Goal: Check status

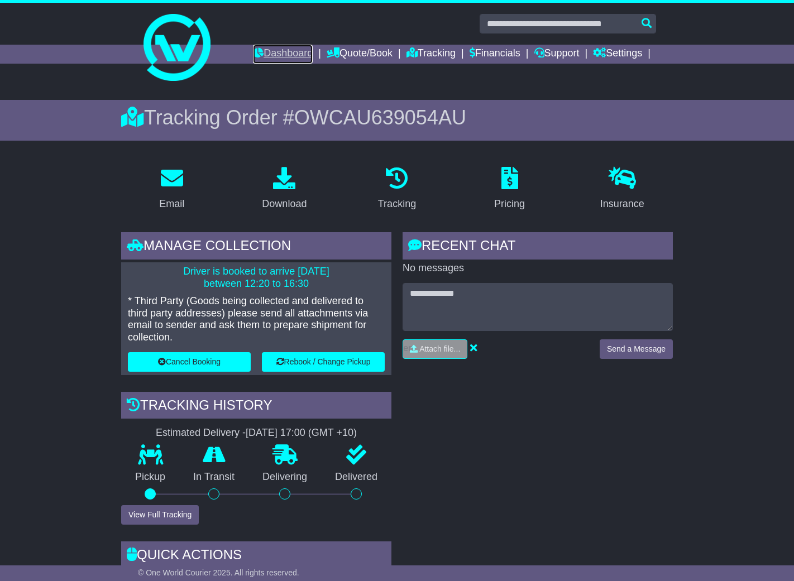
click at [253, 54] on icon at bounding box center [258, 52] width 11 height 10
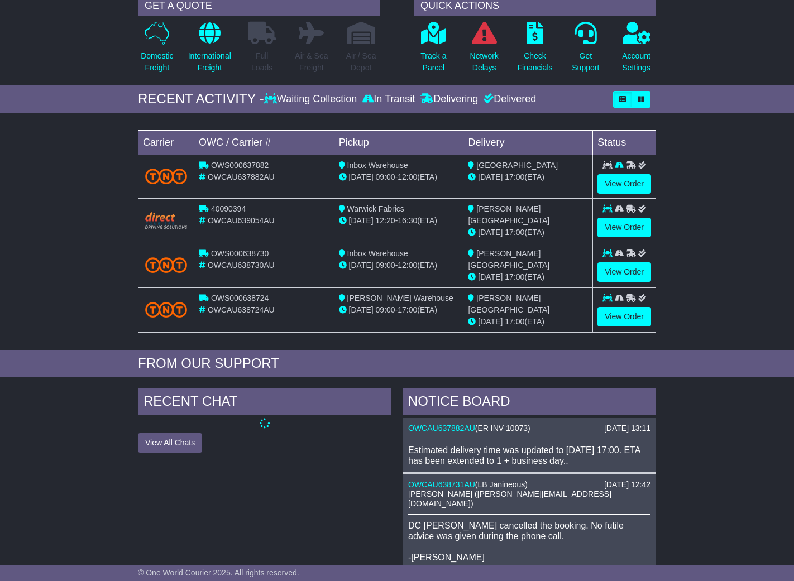
scroll to position [274, 0]
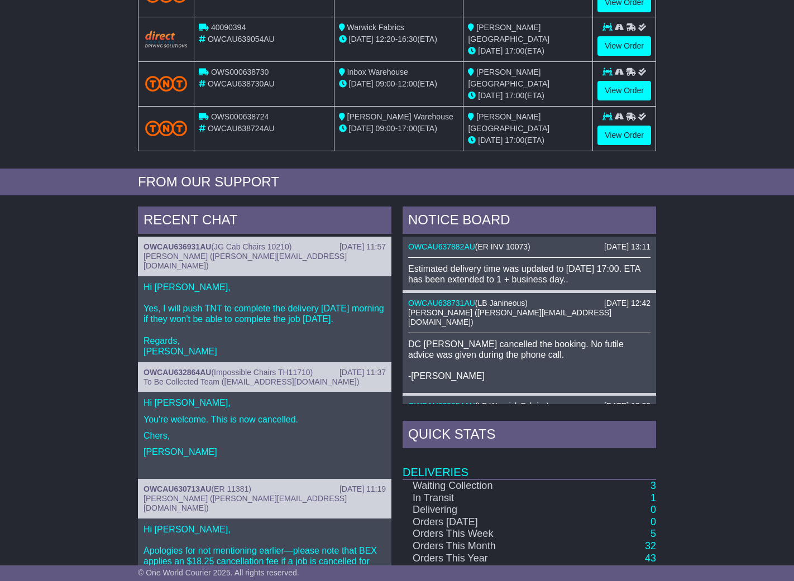
click at [580, 272] on div "Estimated delivery time was updated to [DATE] 17:00. ETA has been extended to 1…" at bounding box center [529, 274] width 242 height 21
click at [456, 243] on div "27 Aug 2025 13:11 OWCAU637882AU ( ER INV 10073 ) Estimated delivery time was up…" at bounding box center [530, 265] width 254 height 56
click at [457, 244] on link "OWCAU637882AU" at bounding box center [441, 246] width 67 height 9
click at [458, 245] on link "OWCAU637882AU" at bounding box center [441, 246] width 67 height 9
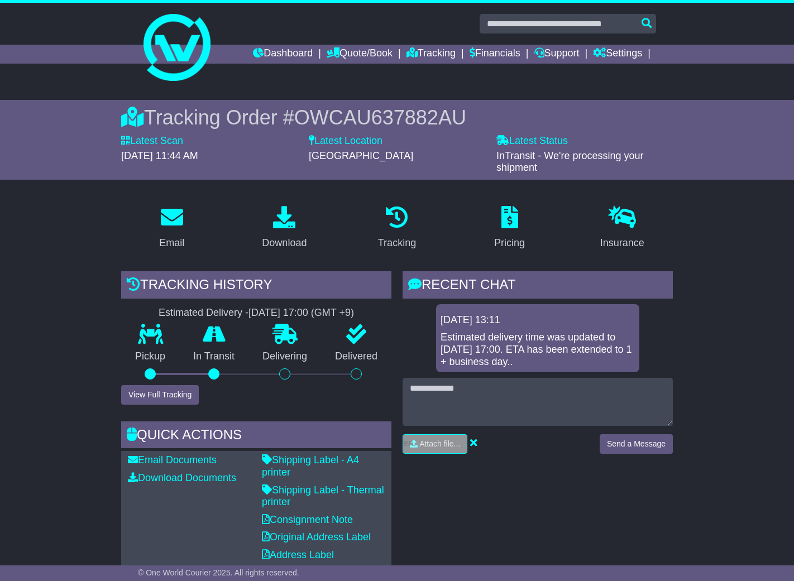
drag, startPoint x: 555, startPoint y: 362, endPoint x: 435, endPoint y: 335, distance: 122.5
click at [435, 335] on div "[DATE] 13:11 Estimated delivery time was updated to [DATE] 17:00. ETA has been …" at bounding box center [538, 338] width 270 height 68
drag, startPoint x: 742, startPoint y: 366, endPoint x: 583, endPoint y: 395, distance: 161.8
click at [163, 403] on button "View Full Tracking" at bounding box center [160, 395] width 78 height 20
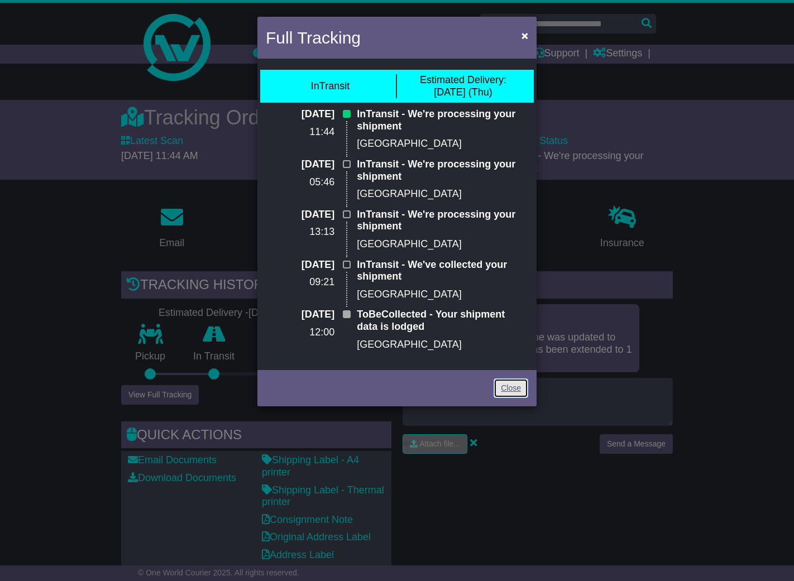
click at [518, 393] on link "Close" at bounding box center [511, 389] width 35 height 20
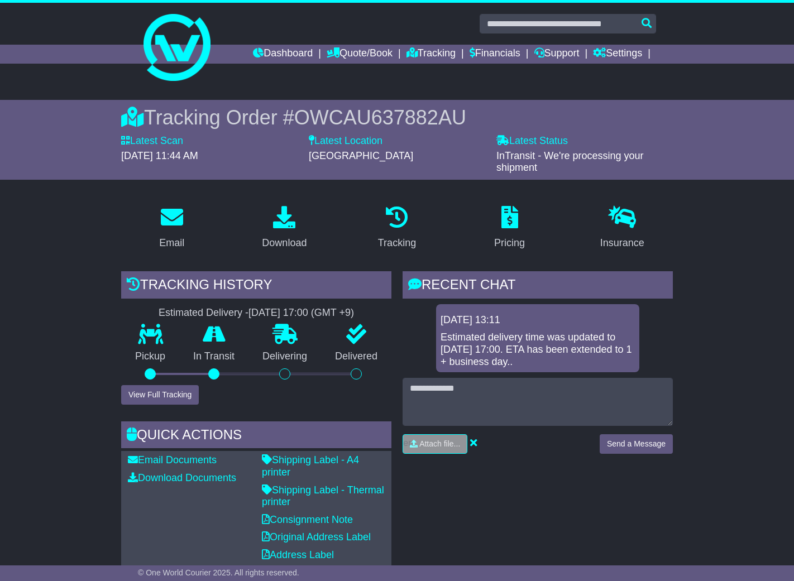
scroll to position [2, 0]
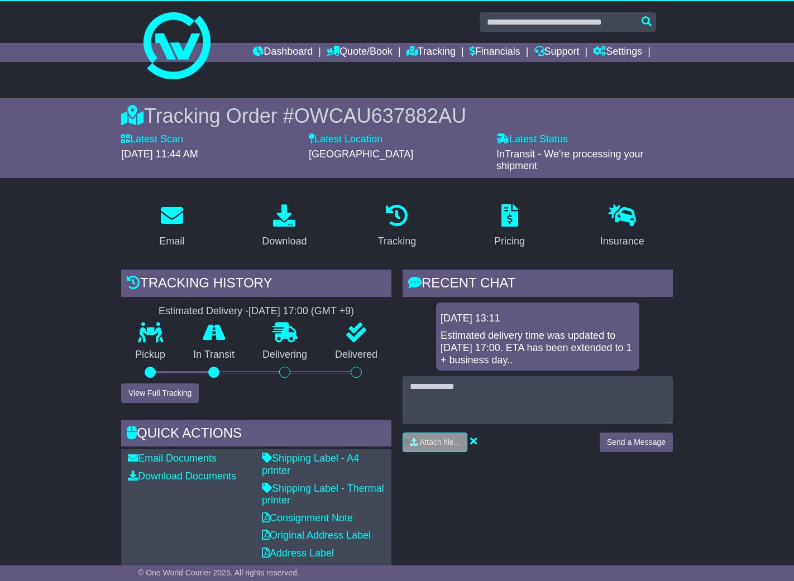
drag, startPoint x: 745, startPoint y: 270, endPoint x: 721, endPoint y: 252, distance: 29.5
click at [343, 53] on link "Quote/Book" at bounding box center [360, 52] width 66 height 19
click at [355, 68] on link "Domestic" at bounding box center [371, 71] width 88 height 12
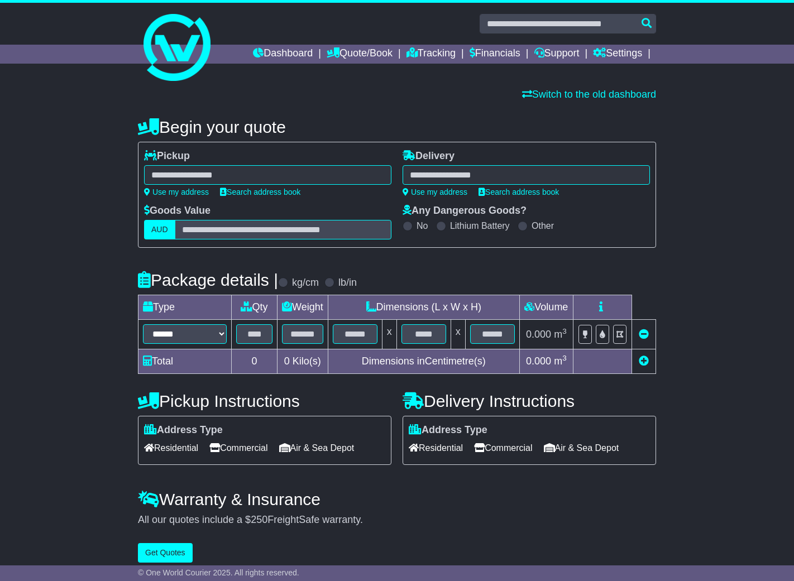
click at [187, 174] on div at bounding box center [267, 175] width 247 height 20
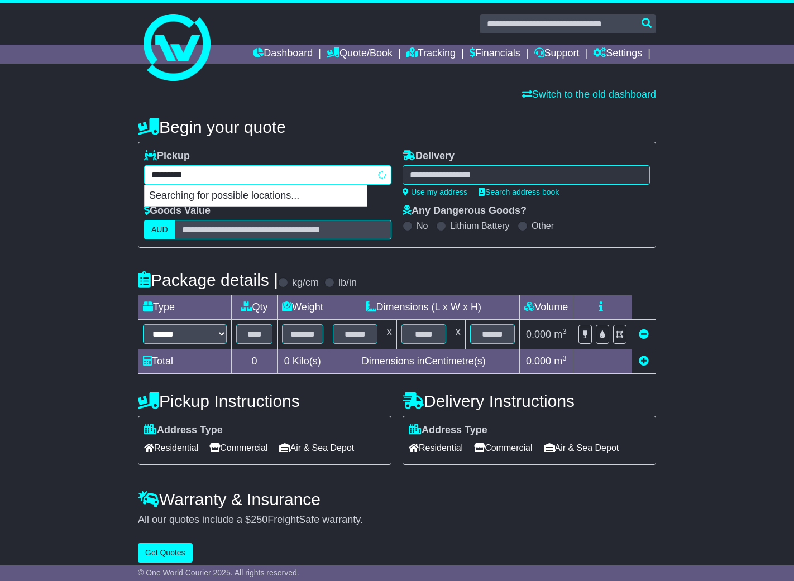
type input "**********"
drag, startPoint x: 261, startPoint y: 193, endPoint x: 392, endPoint y: 408, distance: 251.6
click at [261, 193] on div "MATRAVILLE 2036" at bounding box center [256, 195] width 222 height 21
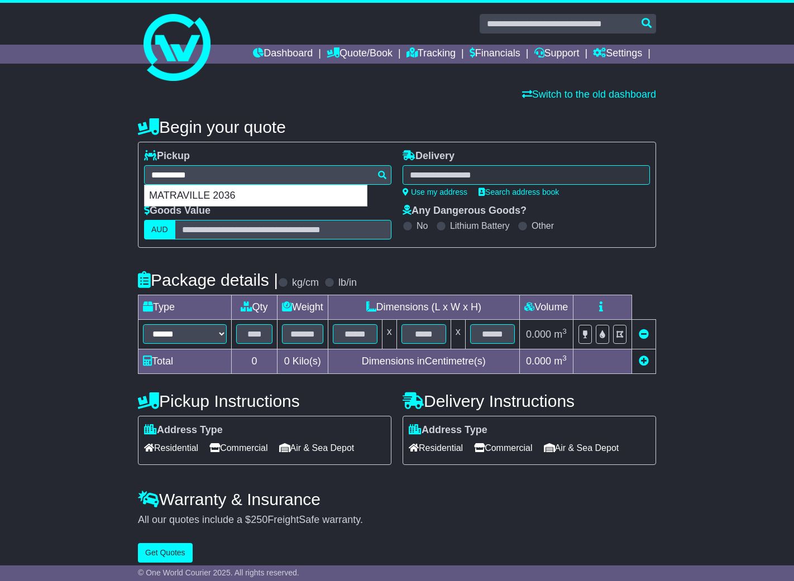
type input "**********"
